Goal: Navigation & Orientation: Find specific page/section

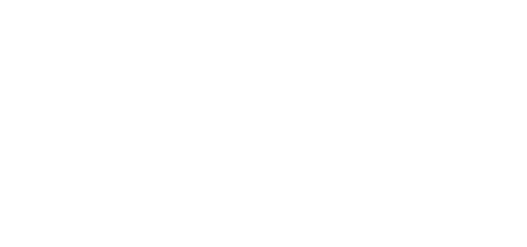
select select
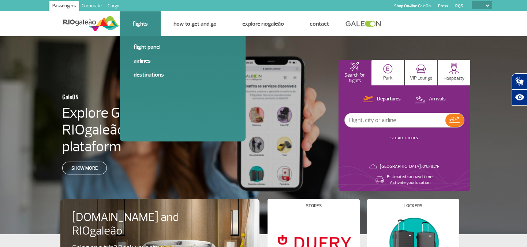
click at [145, 74] on link "Destinations" at bounding box center [183, 75] width 98 height 8
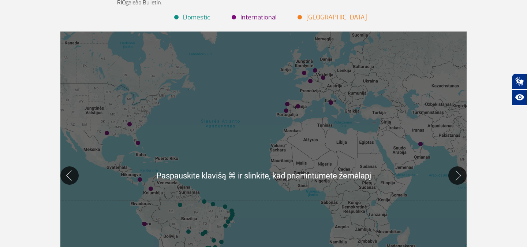
scroll to position [111, 0]
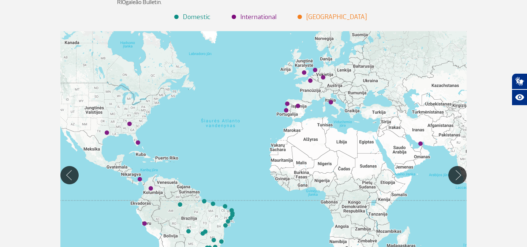
click at [324, 80] on div at bounding box center [263, 174] width 406 height 287
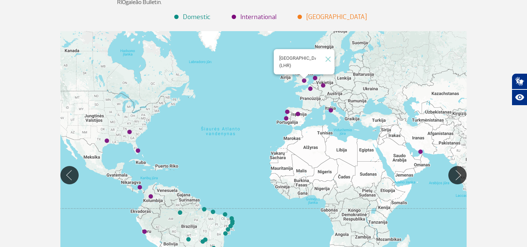
click at [305, 82] on img "Londres (LHR)" at bounding box center [304, 81] width 4 height 4
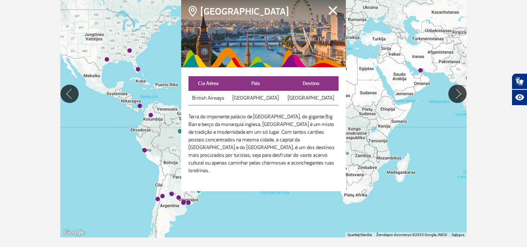
scroll to position [190, 0]
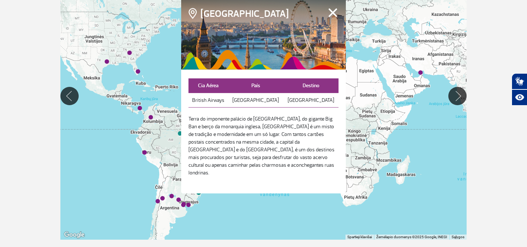
click at [333, 17] on button "Fechar" at bounding box center [332, 13] width 11 height 10
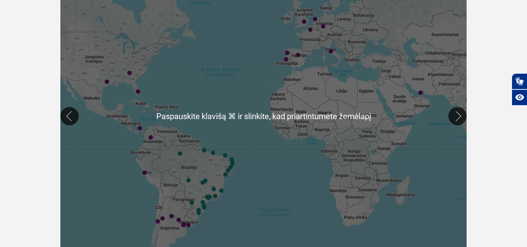
scroll to position [168, 0]
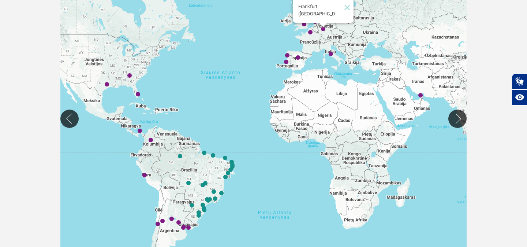
click at [324, 30] on img "Frankfurt (FRA)" at bounding box center [323, 29] width 4 height 4
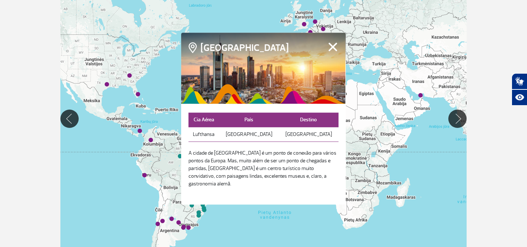
click at [332, 48] on button "Fechar" at bounding box center [332, 47] width 11 height 10
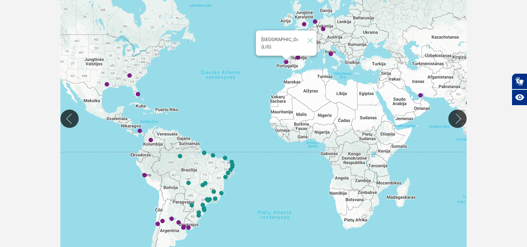
click at [286, 62] on img "Lisboa (LIS)" at bounding box center [286, 62] width 4 height 4
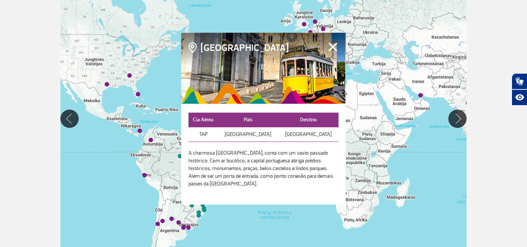
click at [333, 48] on button "Fechar" at bounding box center [332, 47] width 11 height 10
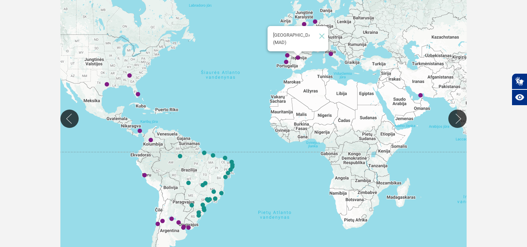
click at [299, 58] on img "Madrid (MAD)" at bounding box center [298, 58] width 4 height 4
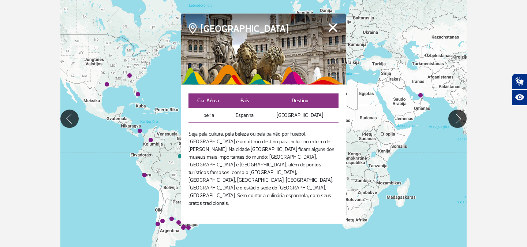
click at [335, 32] on button "Fechar" at bounding box center [332, 28] width 11 height 10
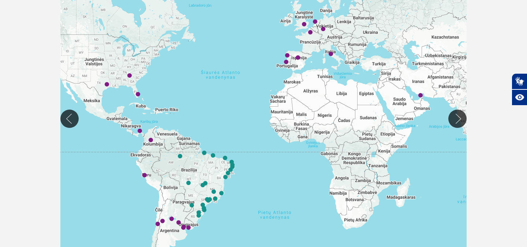
click at [331, 56] on div at bounding box center [263, 118] width 406 height 287
click at [331, 54] on img "Roma (FCO)" at bounding box center [331, 54] width 4 height 4
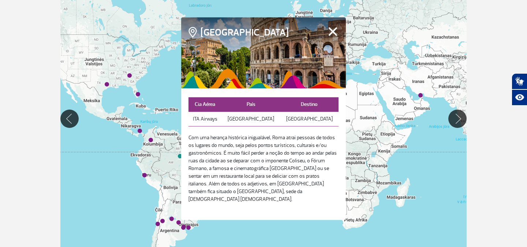
click at [334, 33] on button "Fechar" at bounding box center [332, 32] width 11 height 10
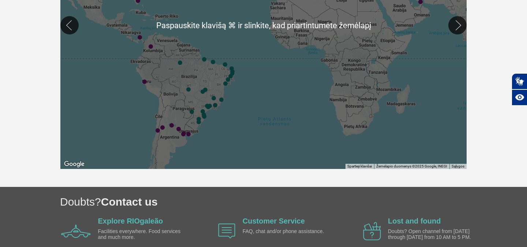
scroll to position [261, 0]
